Goal: Task Accomplishment & Management: Complete application form

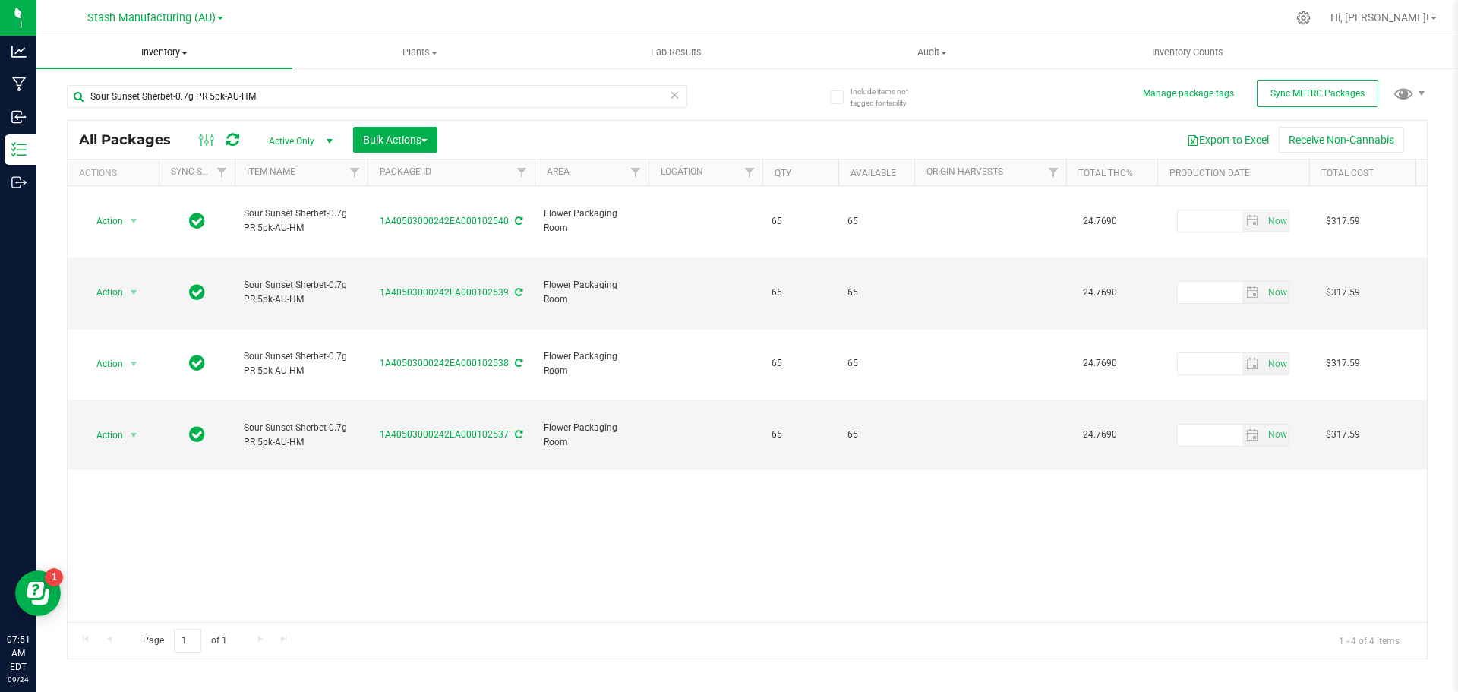
click at [187, 52] on span at bounding box center [184, 53] width 6 height 3
click at [134, 181] on span "From bill of materials" at bounding box center [104, 182] width 137 height 13
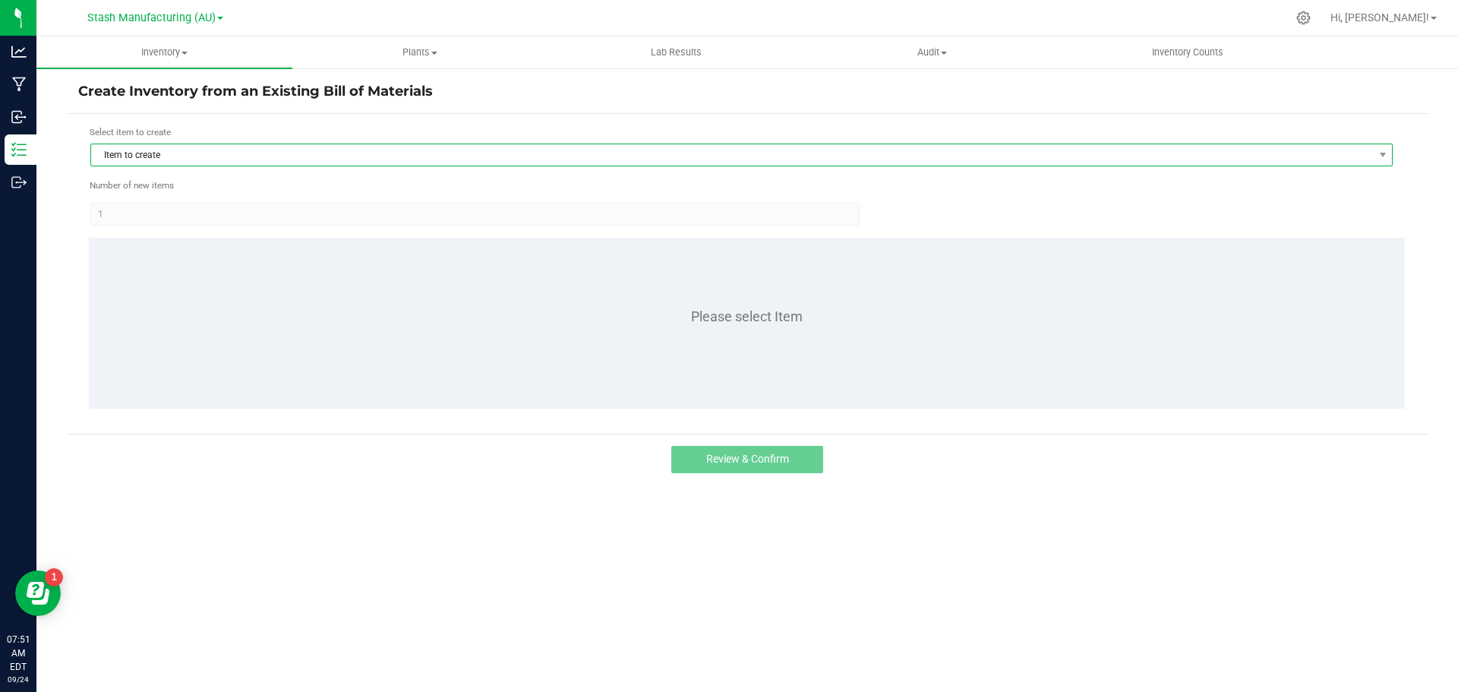
click at [156, 159] on span "Item to create" at bounding box center [732, 154] width 1282 height 21
click at [177, 155] on span "Item to create" at bounding box center [732, 154] width 1282 height 21
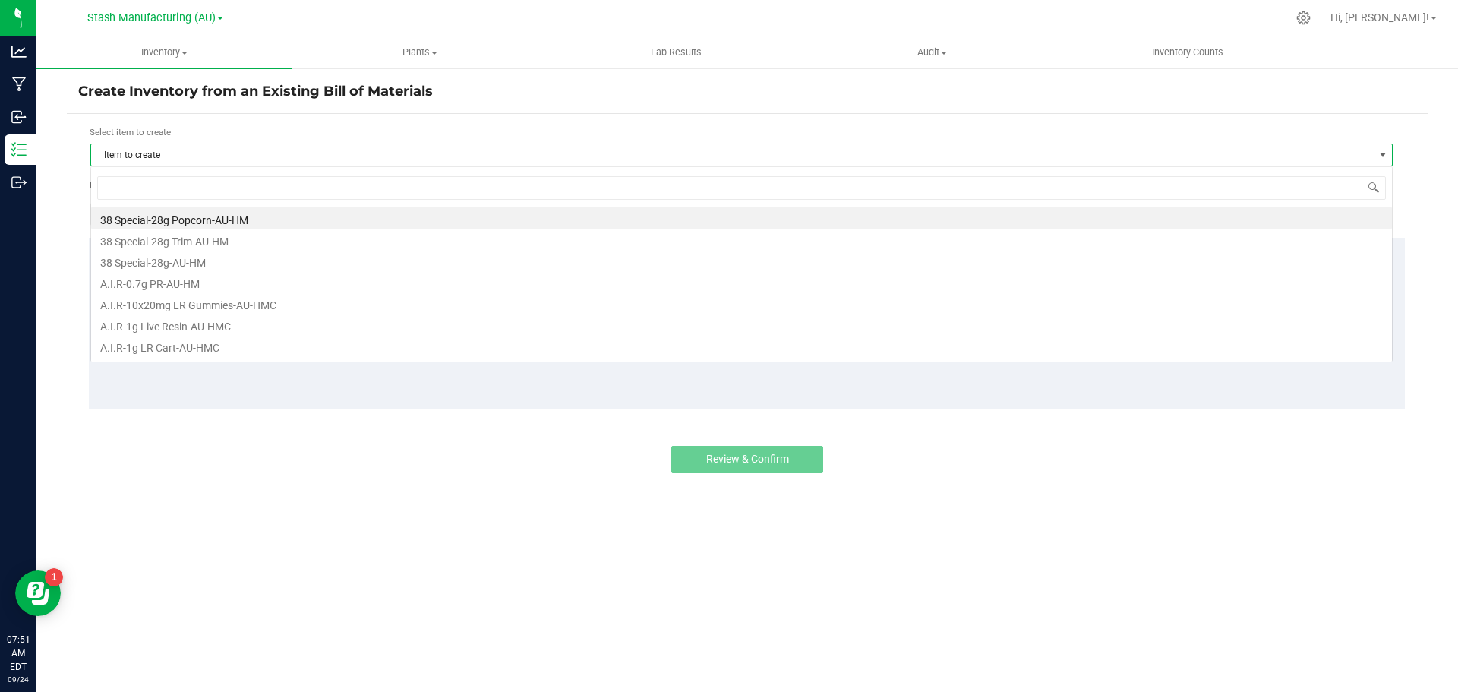
scroll to position [23, 1302]
type input "sour sunse"
click at [193, 219] on li "Sour Sunset Sherbet-0.7g PR 5pk-AU-HM" at bounding box center [741, 217] width 1301 height 21
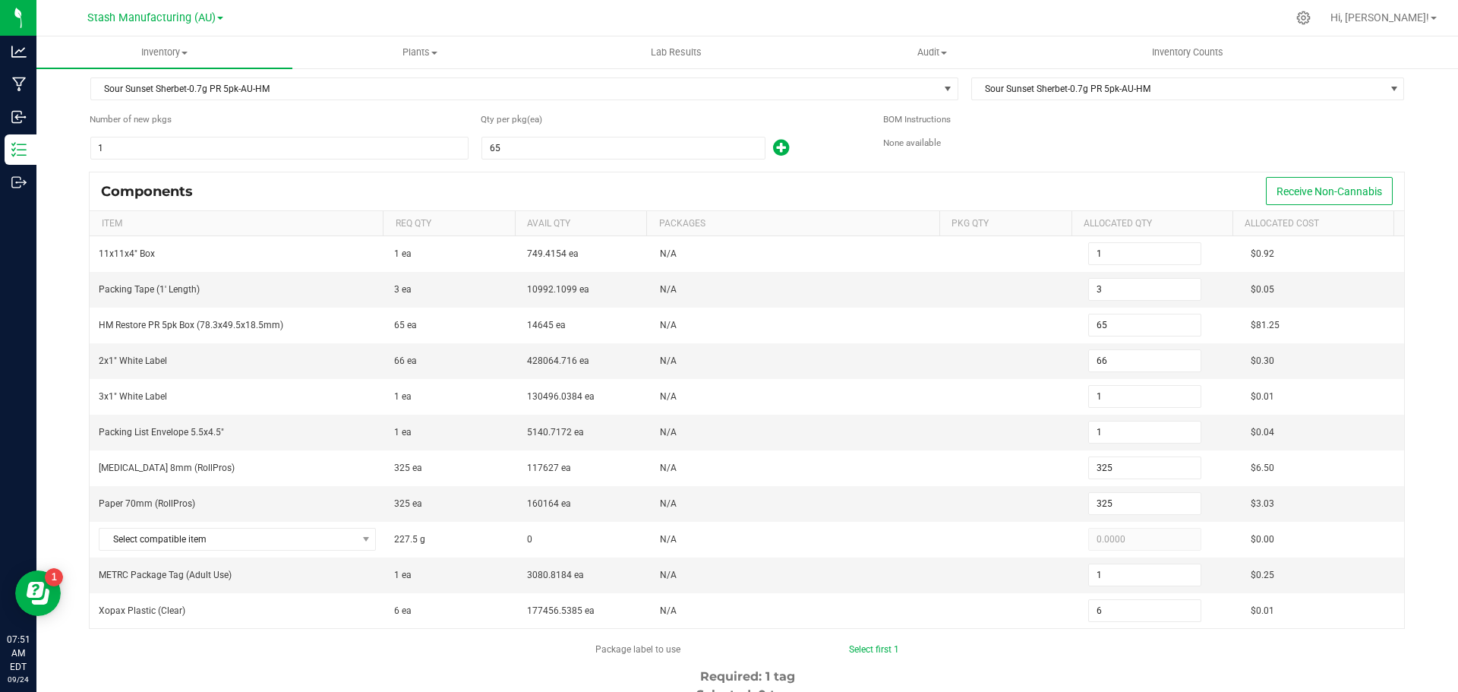
scroll to position [65, 0]
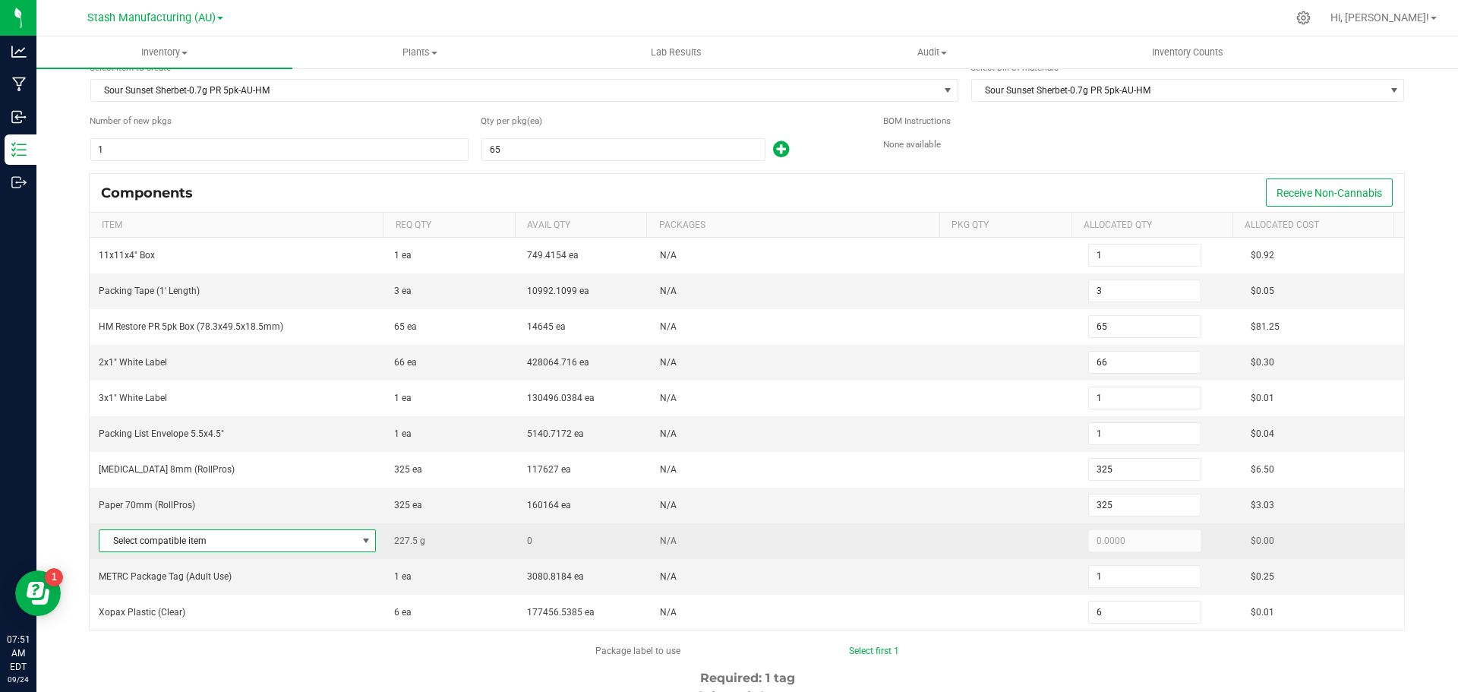
click at [363, 538] on span at bounding box center [366, 541] width 12 height 12
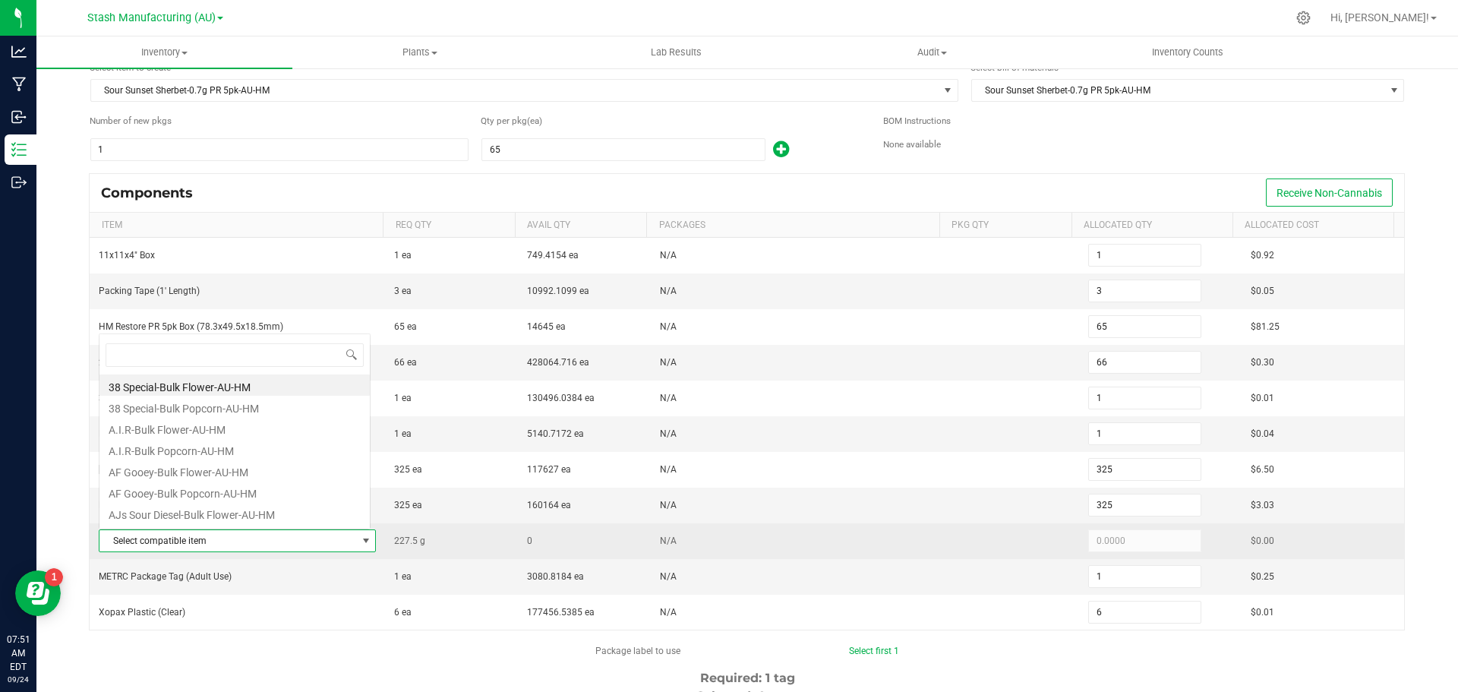
scroll to position [23, 270]
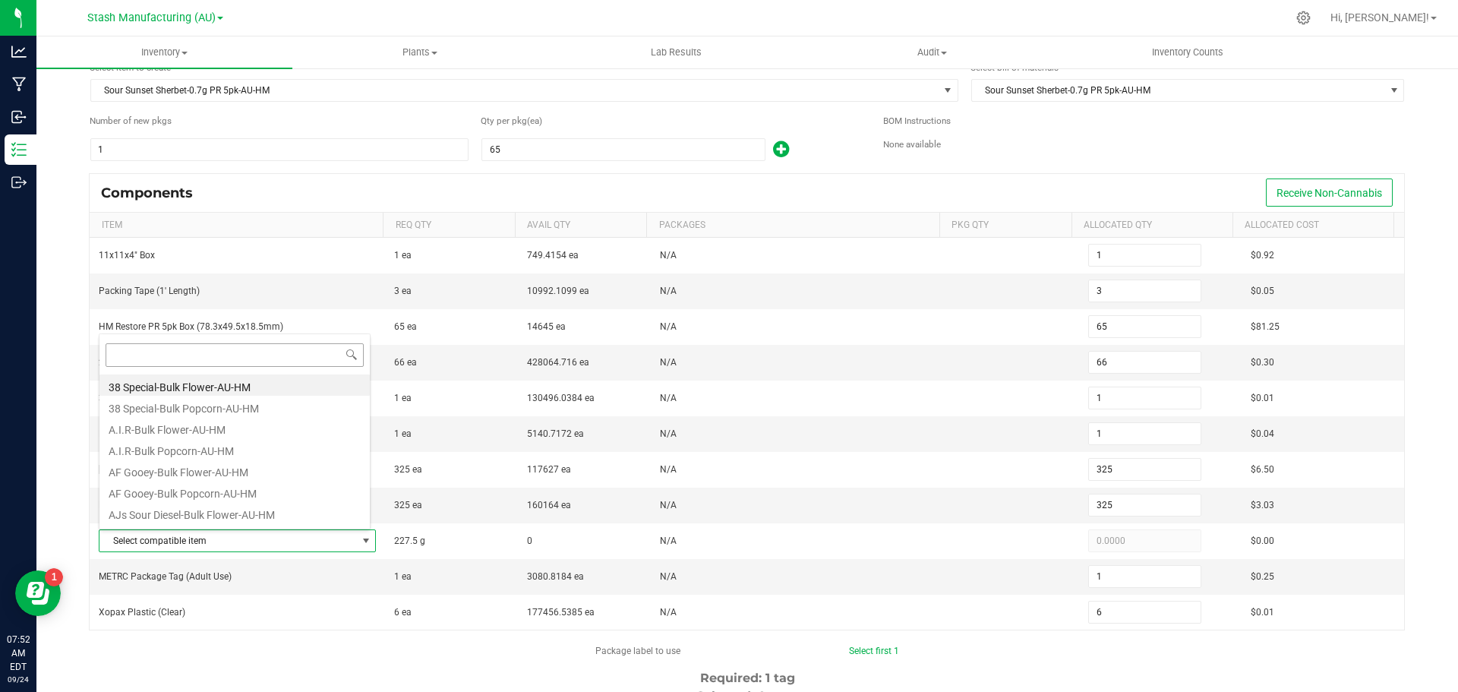
click at [330, 353] on input at bounding box center [235, 355] width 258 height 24
type input "sour sun"
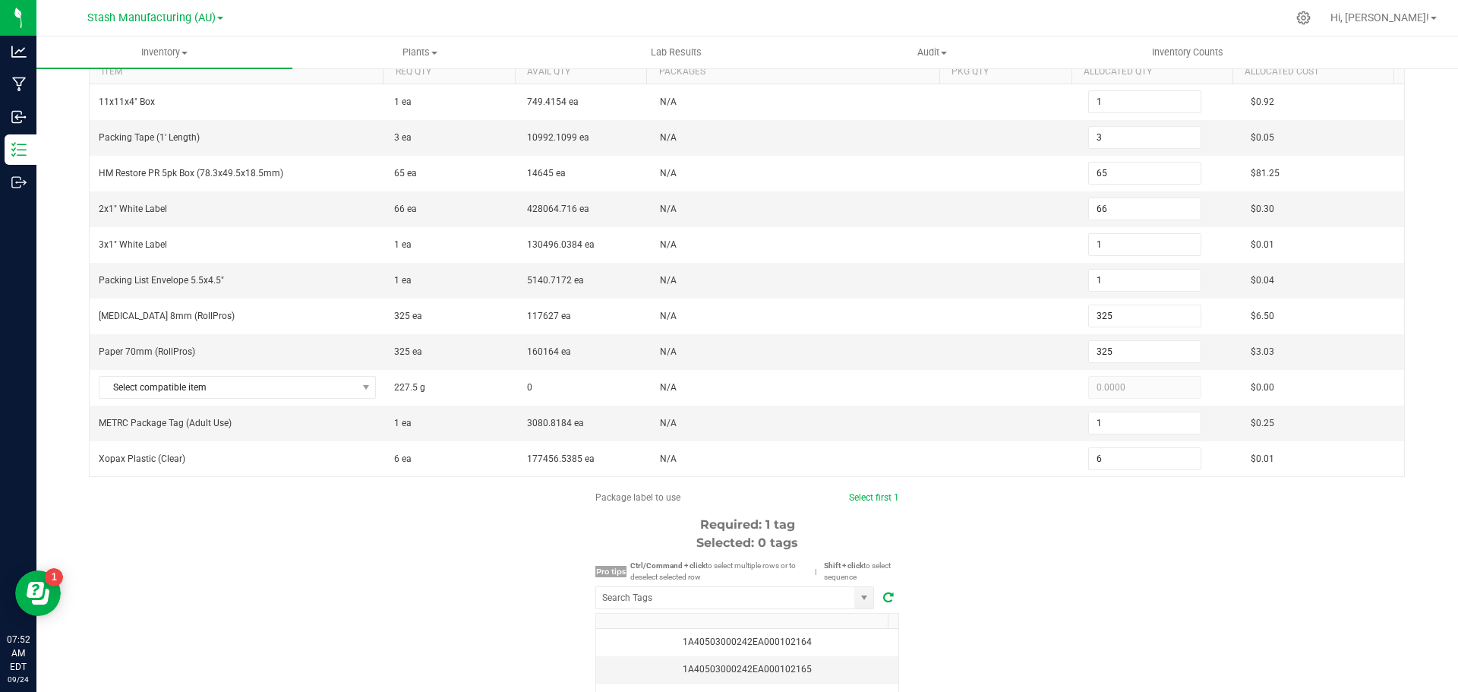
scroll to position [292, 0]
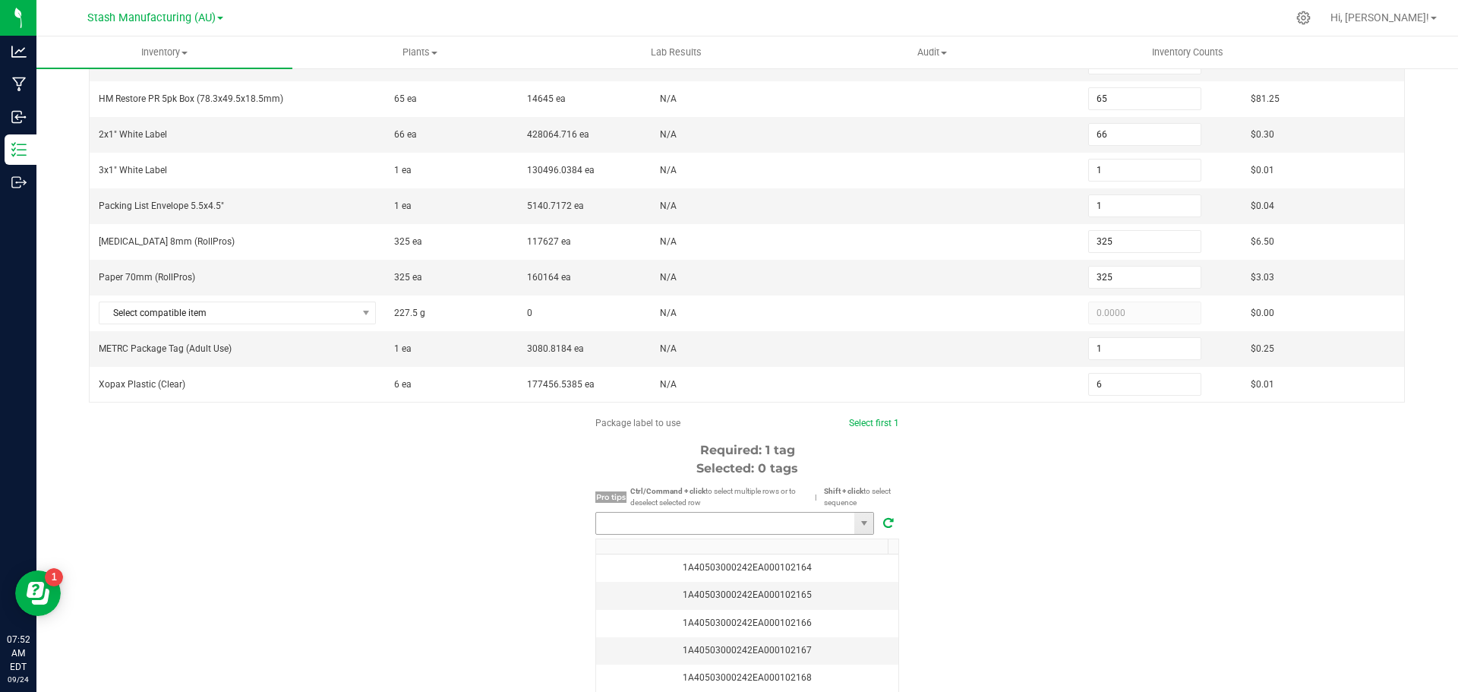
click at [757, 532] on input "NO DATA FOUND" at bounding box center [725, 523] width 258 height 21
click at [761, 544] on li "1A40503000242EA000102629" at bounding box center [729, 551] width 277 height 26
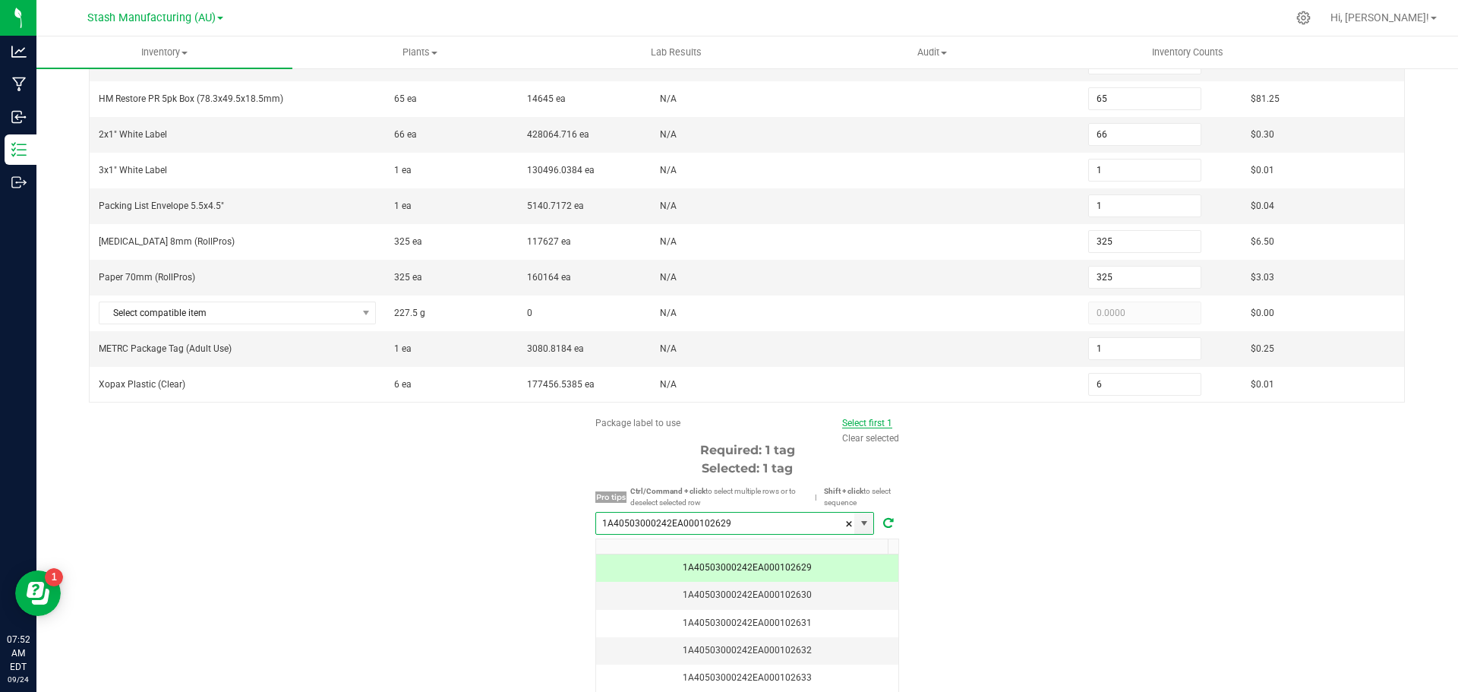
type input "1A40503000242EA000102629"
click at [878, 424] on link "Select first 1" at bounding box center [867, 423] width 50 height 11
click at [866, 420] on link "Select first 1" at bounding box center [867, 423] width 50 height 11
click at [753, 563] on div "1A40503000242EA000102629" at bounding box center [747, 567] width 284 height 14
click at [857, 419] on link "Select first 1" at bounding box center [867, 423] width 50 height 11
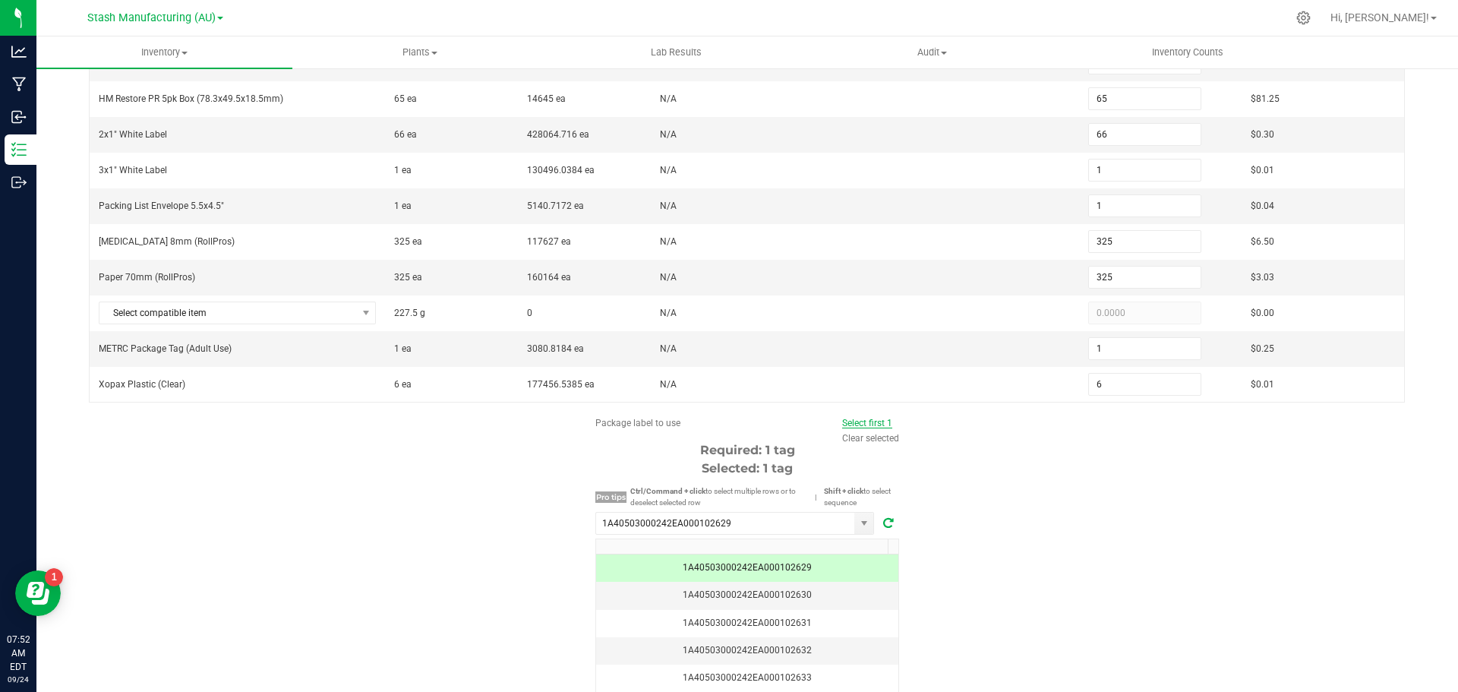
click at [852, 428] on link "Select first 1" at bounding box center [867, 423] width 50 height 11
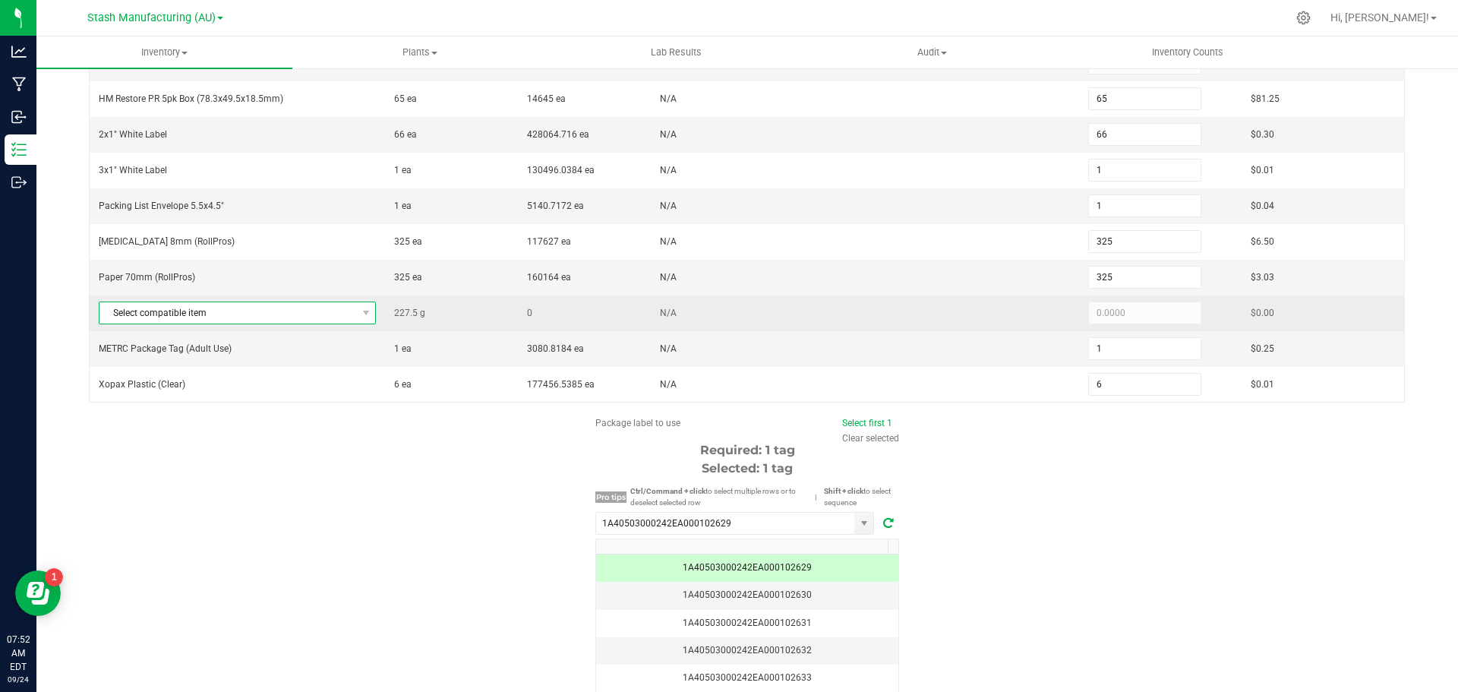
click at [202, 311] on span "Select compatible item" at bounding box center [227, 312] width 257 height 21
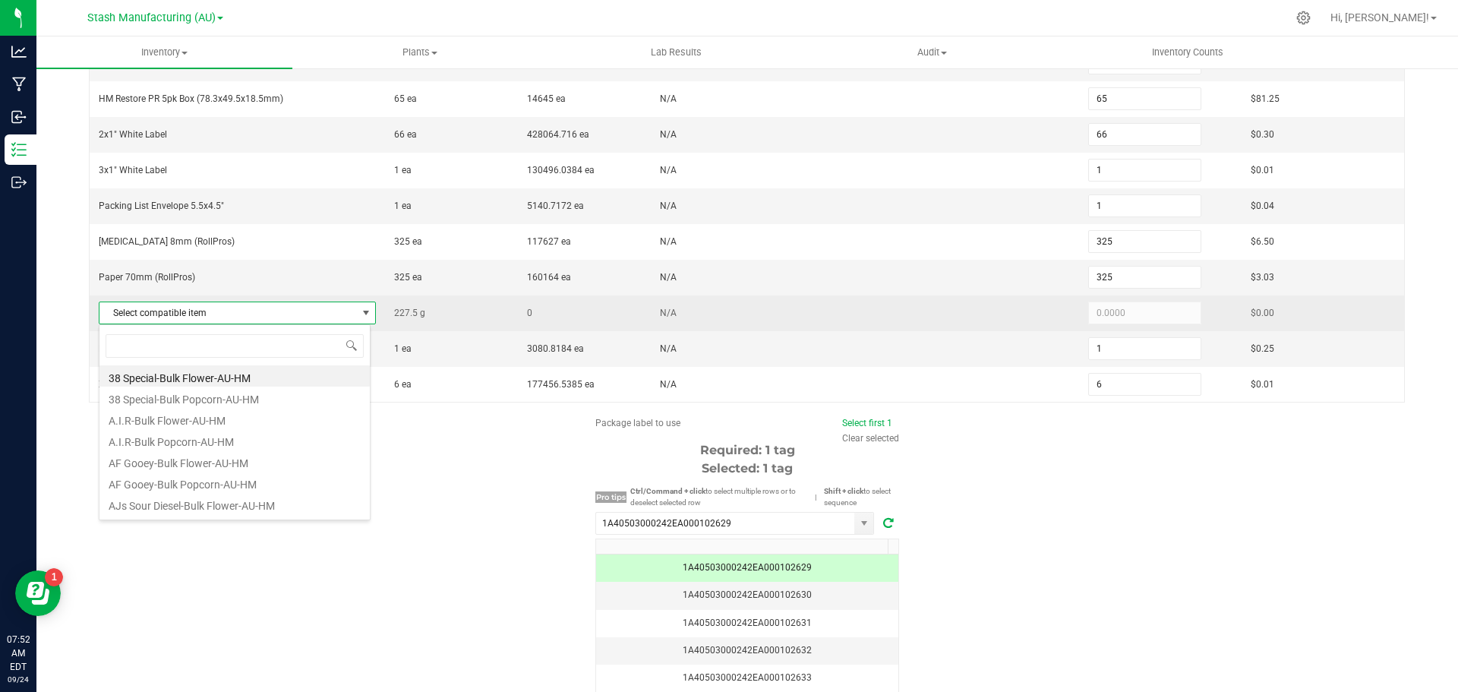
scroll to position [368, 0]
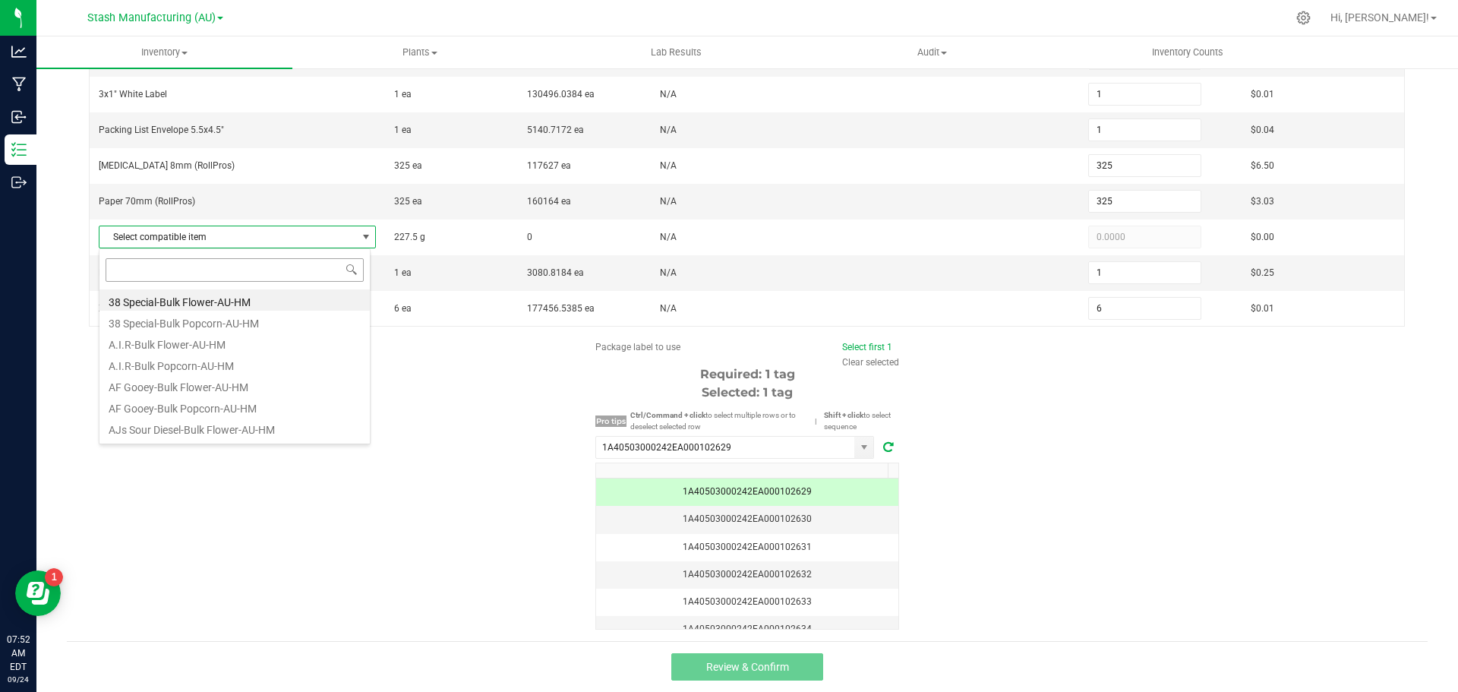
click at [233, 272] on input at bounding box center [235, 270] width 258 height 24
type input "sour sunse"
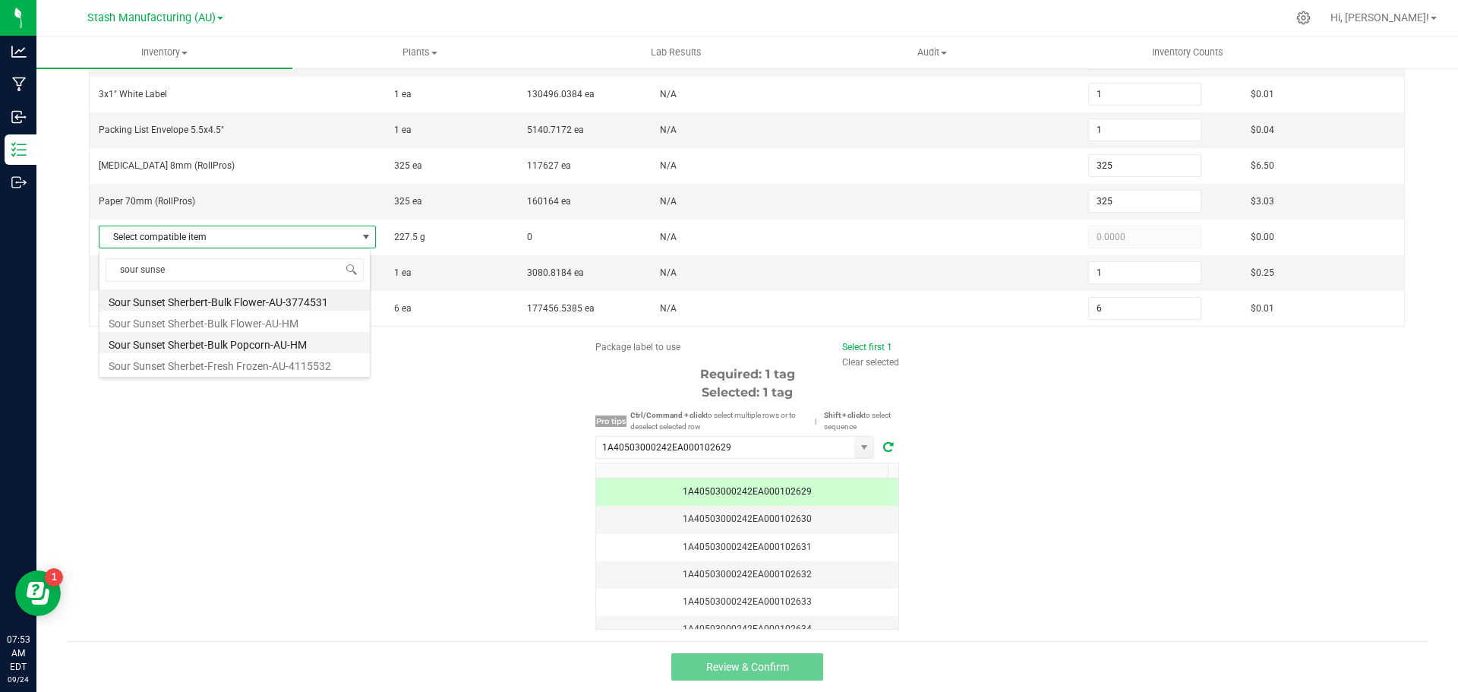
click at [310, 342] on li "Sour Sunset Sherbet-Bulk Popcorn-AU-HM" at bounding box center [234, 342] width 270 height 21
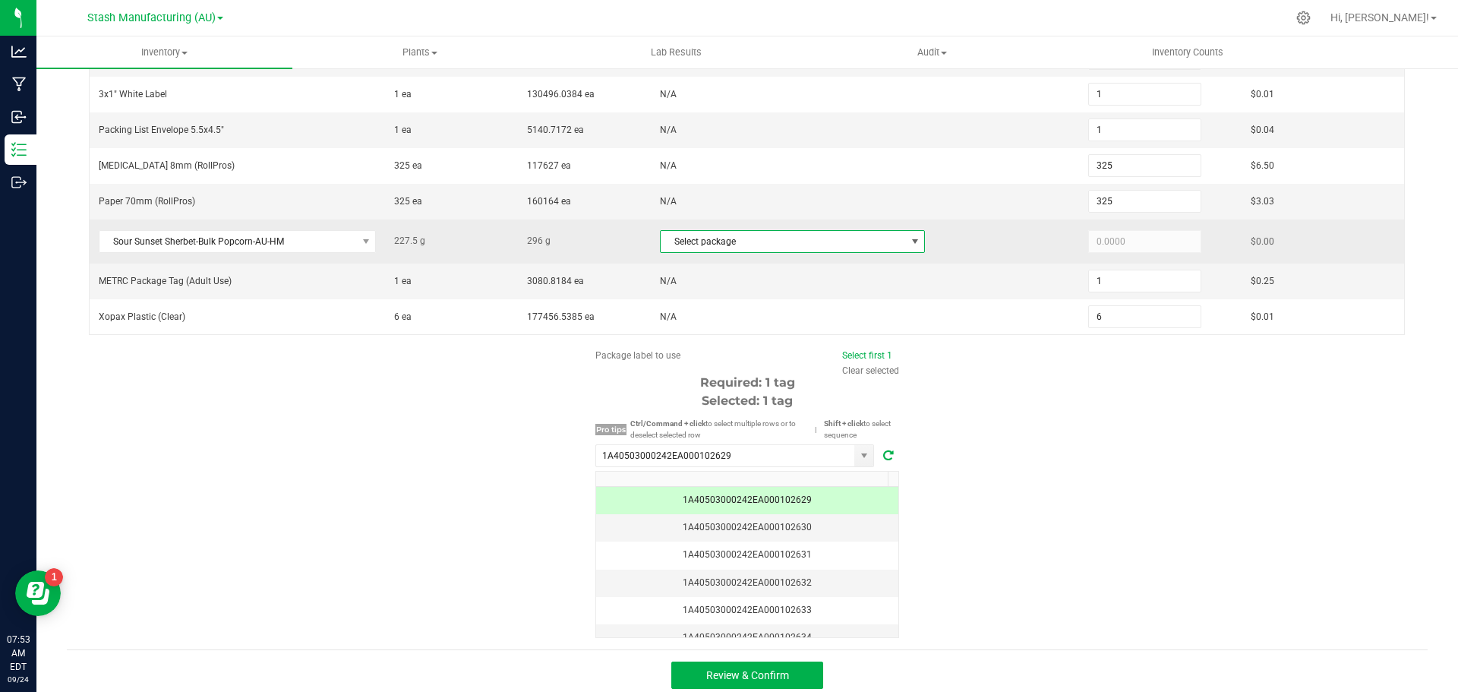
click at [909, 244] on span at bounding box center [915, 241] width 12 height 12
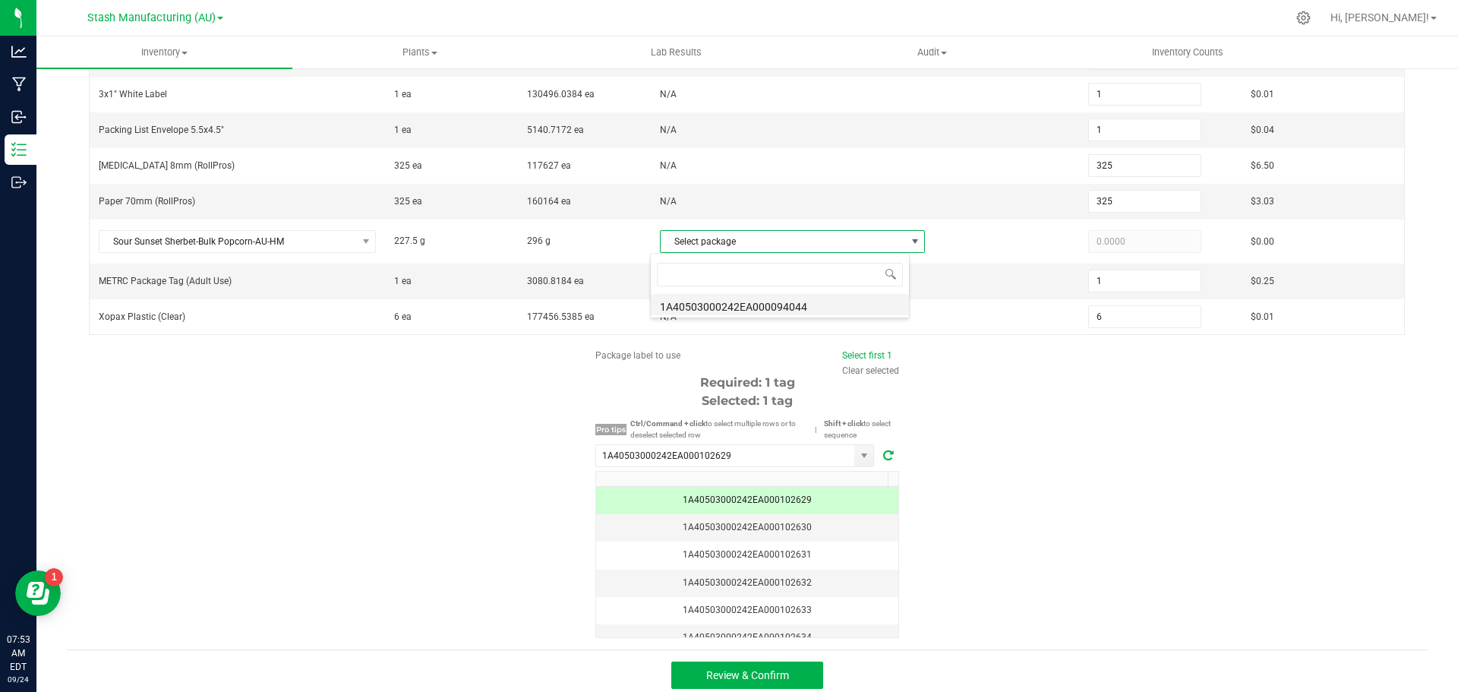
click at [839, 308] on li "1A40503000242EA000094044" at bounding box center [780, 304] width 258 height 21
type input "227.5000"
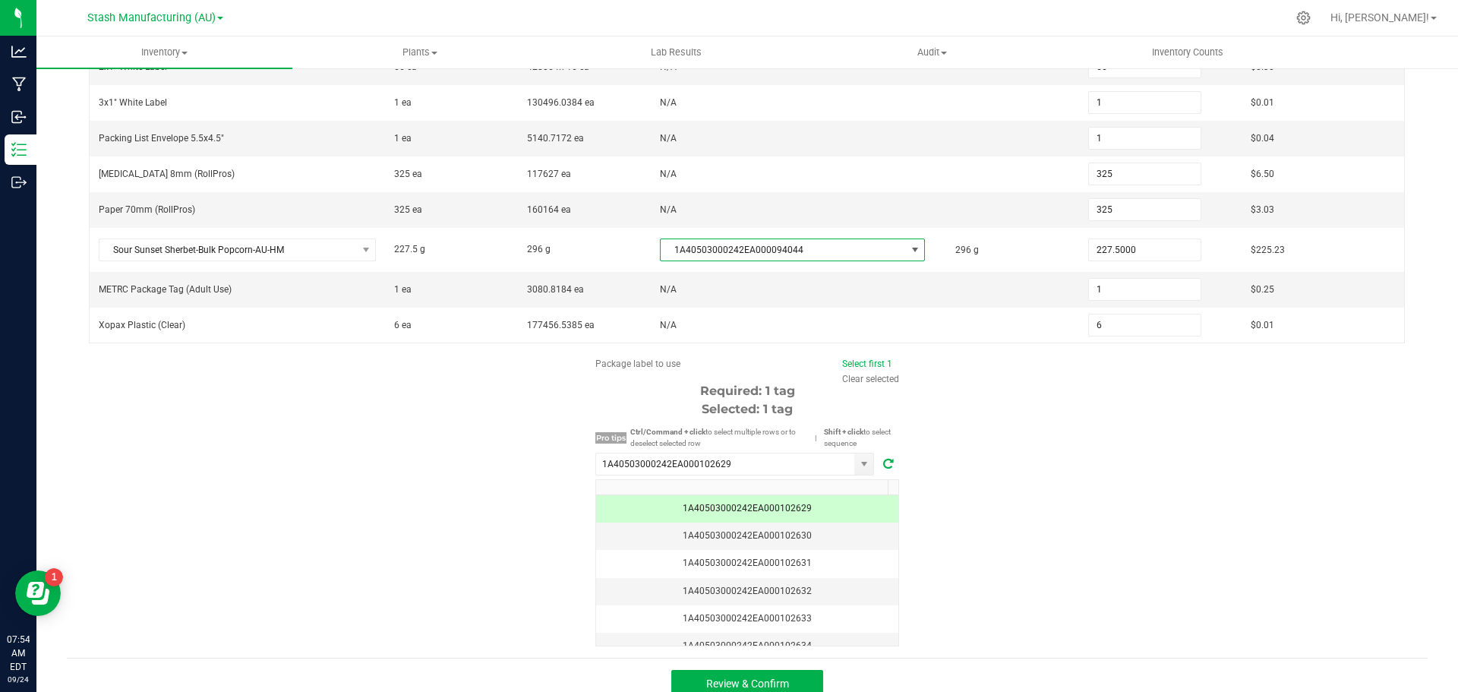
scroll to position [377, 0]
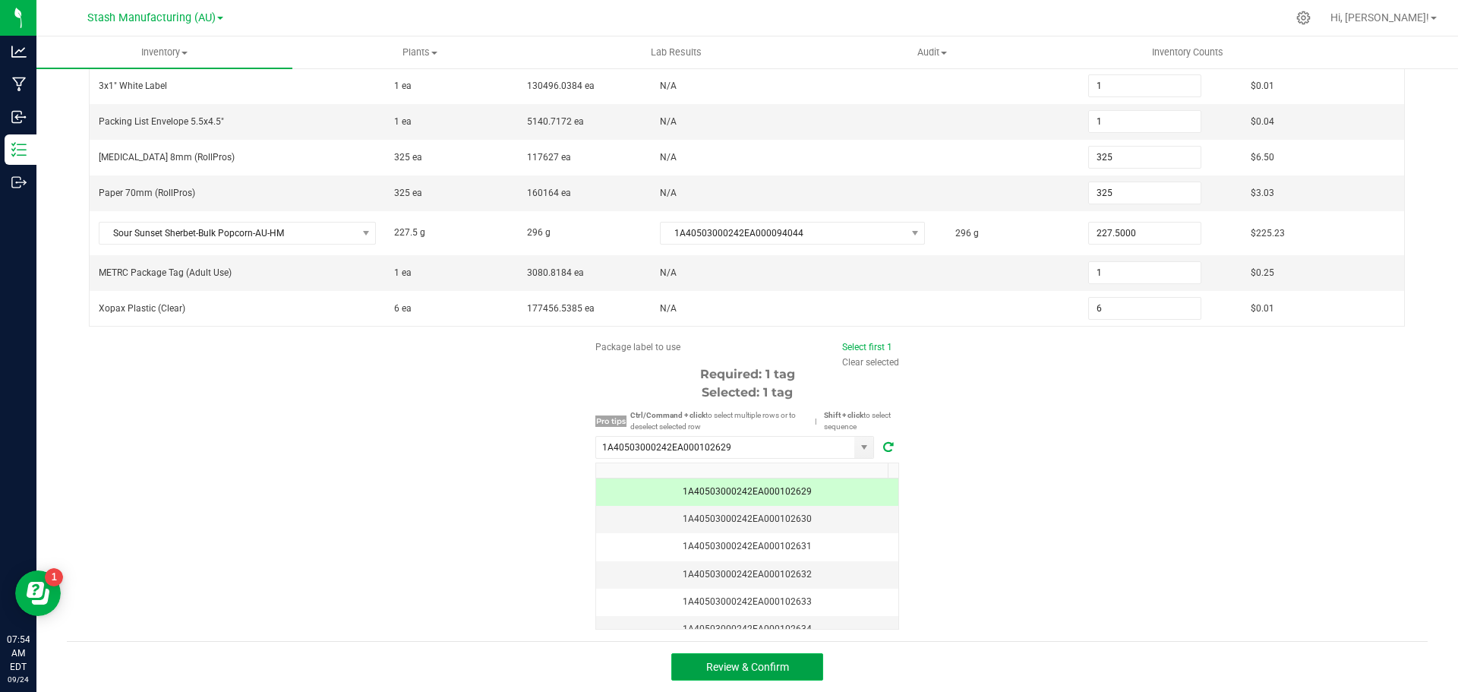
click at [712, 664] on span "Review & Confirm" at bounding box center [747, 667] width 83 height 12
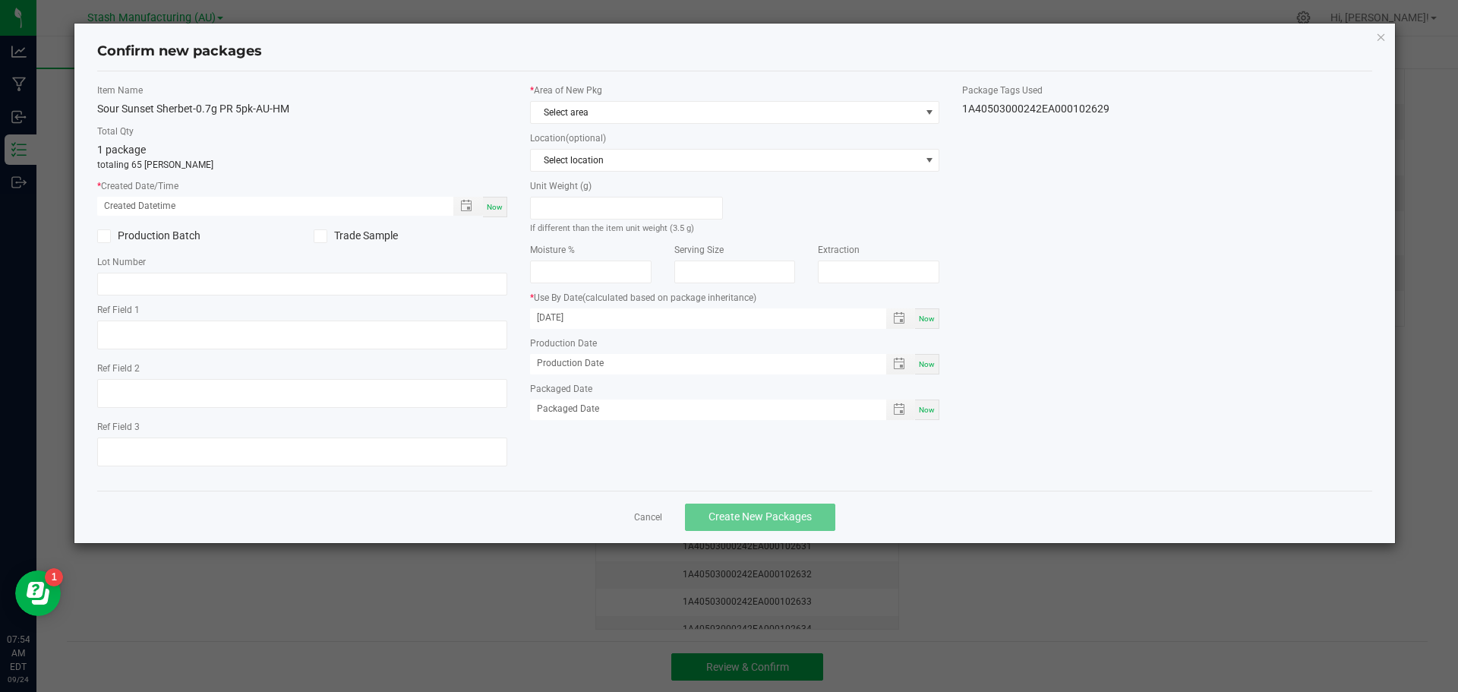
click at [491, 212] on div "Now" at bounding box center [495, 207] width 24 height 21
type input "[DATE] 07:54 AM"
click at [933, 113] on span at bounding box center [929, 112] width 12 height 12
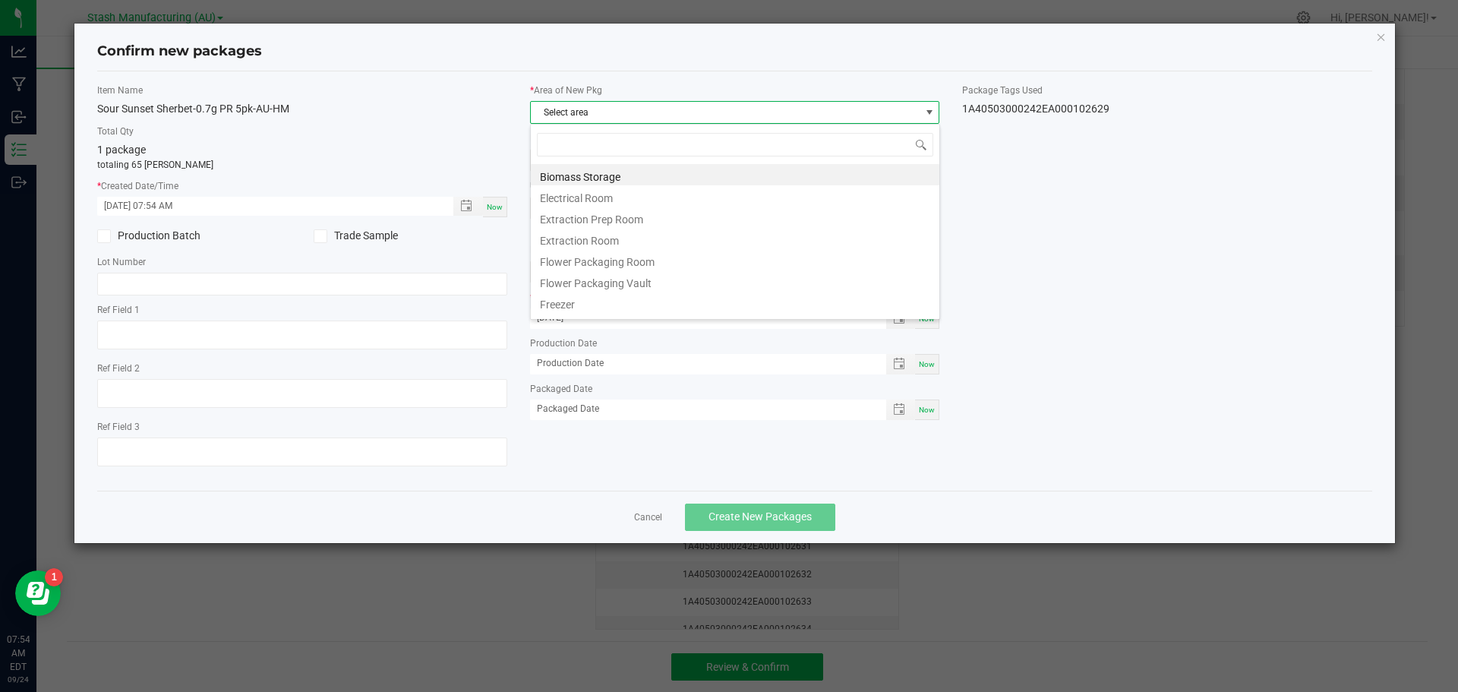
scroll to position [23, 410]
click at [683, 268] on li "Flower Packaging Room" at bounding box center [735, 259] width 409 height 21
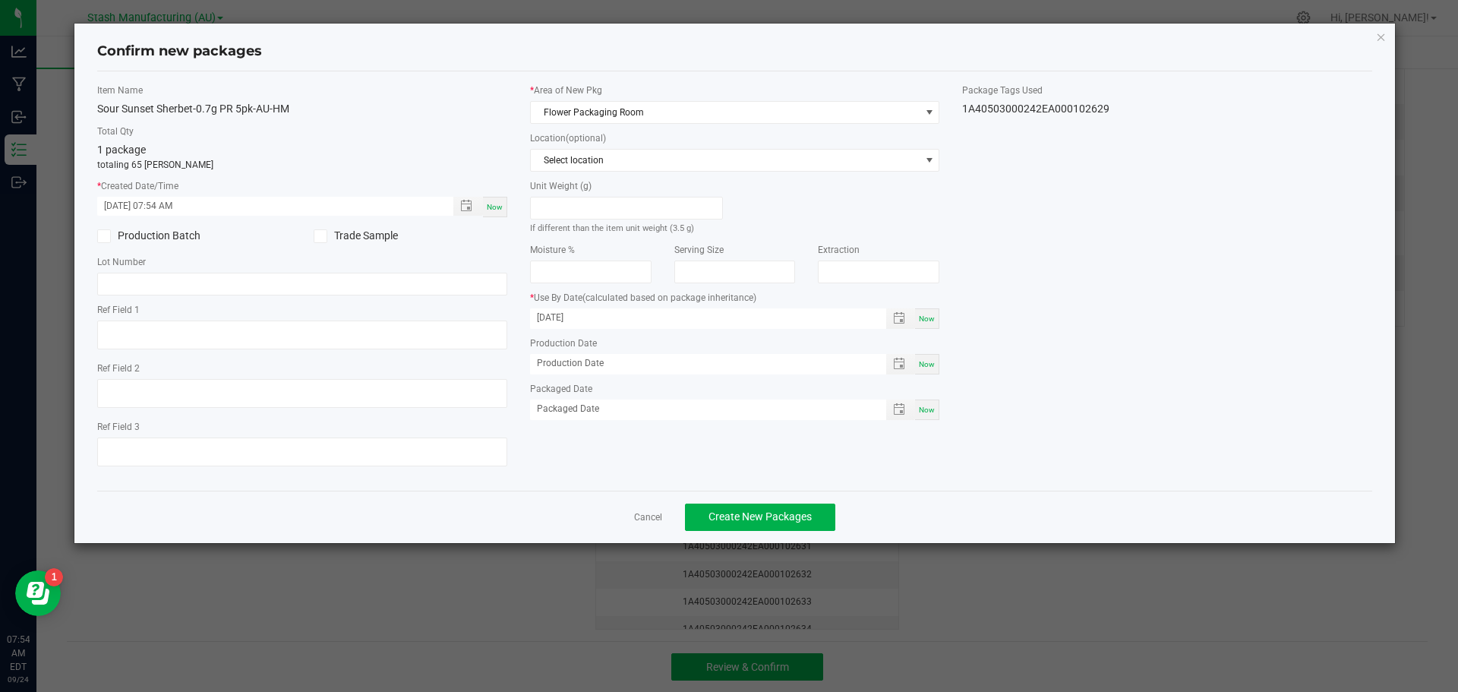
click at [930, 329] on div "Unit Weight (g) If different than the item unit weight (3.5 g) Moisture % Servi…" at bounding box center [735, 299] width 410 height 241
click at [929, 316] on span "Now" at bounding box center [927, 318] width 16 height 8
click at [690, 311] on input "[DATE]" at bounding box center [700, 317] width 340 height 19
type input "[DATE]"
click at [933, 163] on span "NO DATA FOUND" at bounding box center [929, 160] width 12 height 12
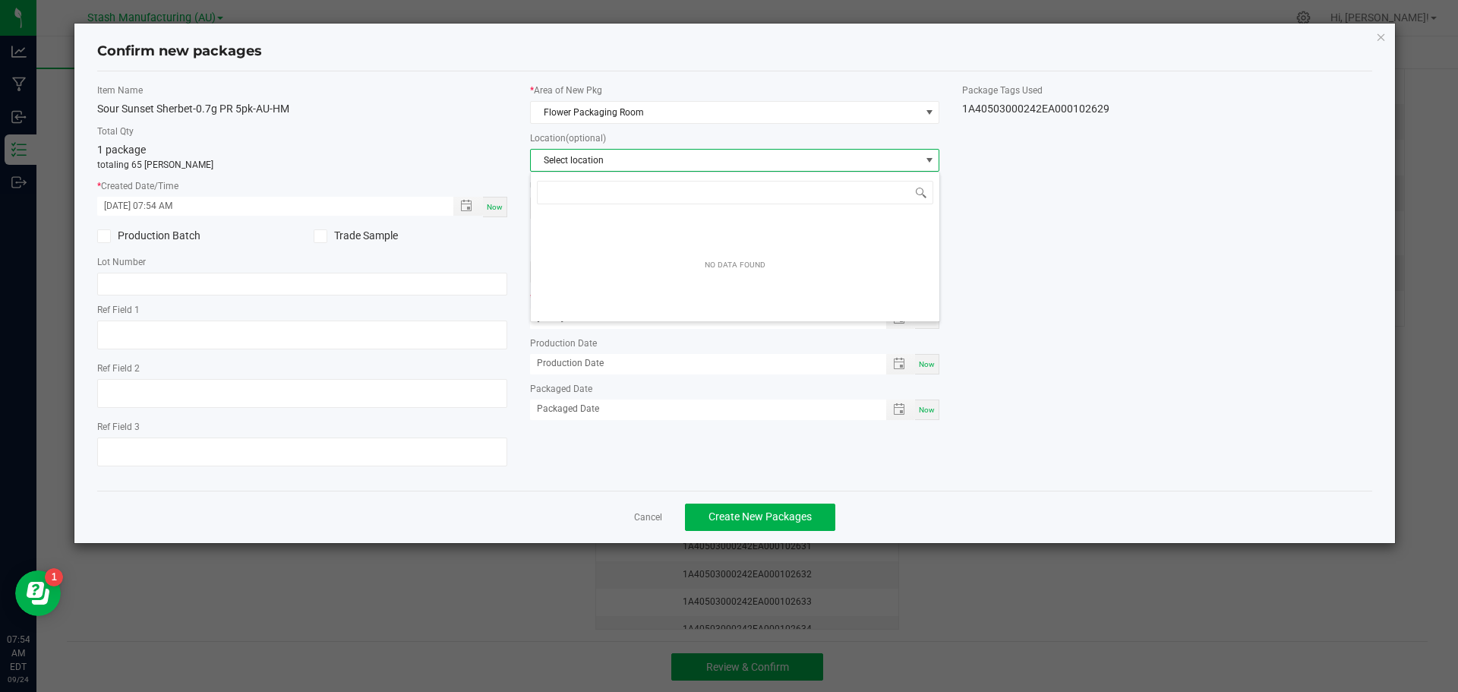
click at [933, 163] on span "NO DATA FOUND" at bounding box center [929, 160] width 12 height 12
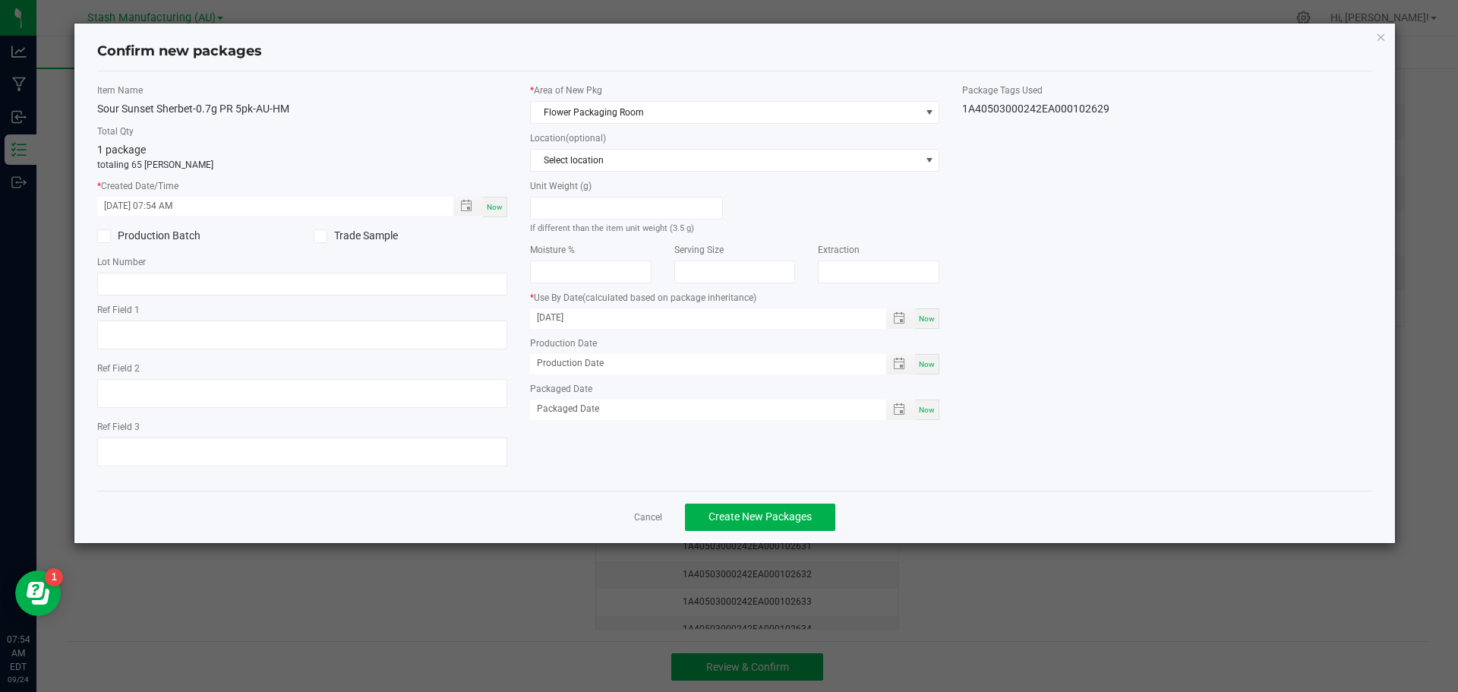
click at [934, 367] on div "Now" at bounding box center [927, 364] width 24 height 21
type input "[DATE]"
click at [923, 409] on span "Now" at bounding box center [927, 410] width 16 height 8
type input "[DATE]"
click at [791, 519] on span "Create New Packages" at bounding box center [760, 516] width 103 height 12
